Goal: Find specific page/section: Find specific page/section

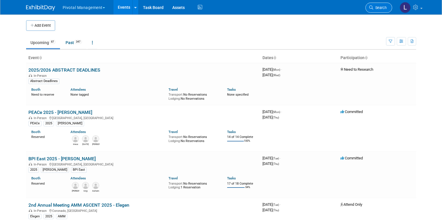
click at [389, 10] on link "Search" at bounding box center [378, 8] width 27 height 10
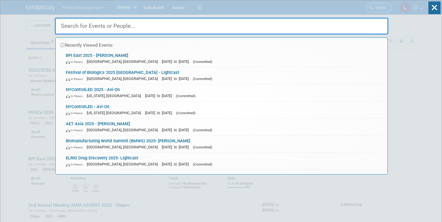
type input "A"
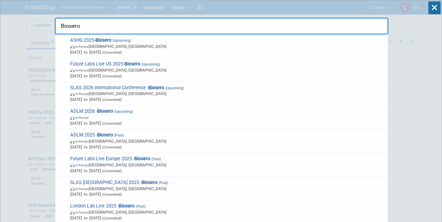
type input "Biosero"
drag, startPoint x: 109, startPoint y: 25, endPoint x: 23, endPoint y: 18, distance: 86.1
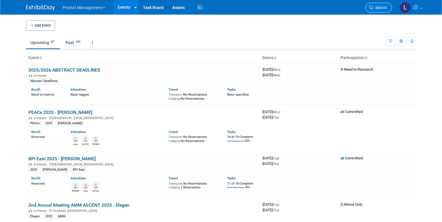
click at [384, 8] on span "Search" at bounding box center [379, 8] width 13 height 4
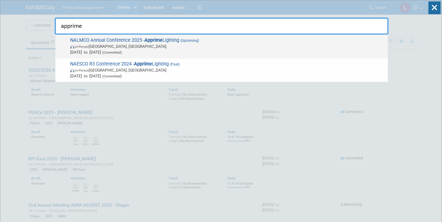
type input "apprime"
click at [116, 37] on span "NALMCO Annual Conference 2025 - Apprime Lighting (Upcoming) In-Person [GEOGRAPH…" at bounding box center [226, 46] width 316 height 18
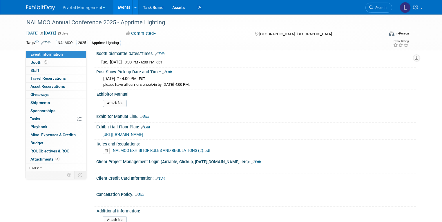
scroll to position [785, 0]
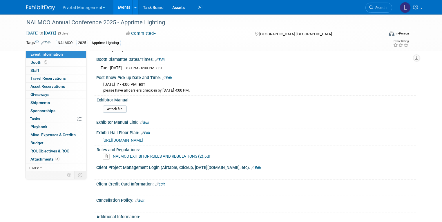
click at [143, 138] on span "https://na.eventscloud.com/website/82769/floor-plan/" at bounding box center [122, 140] width 41 height 5
